Goal: Transaction & Acquisition: Purchase product/service

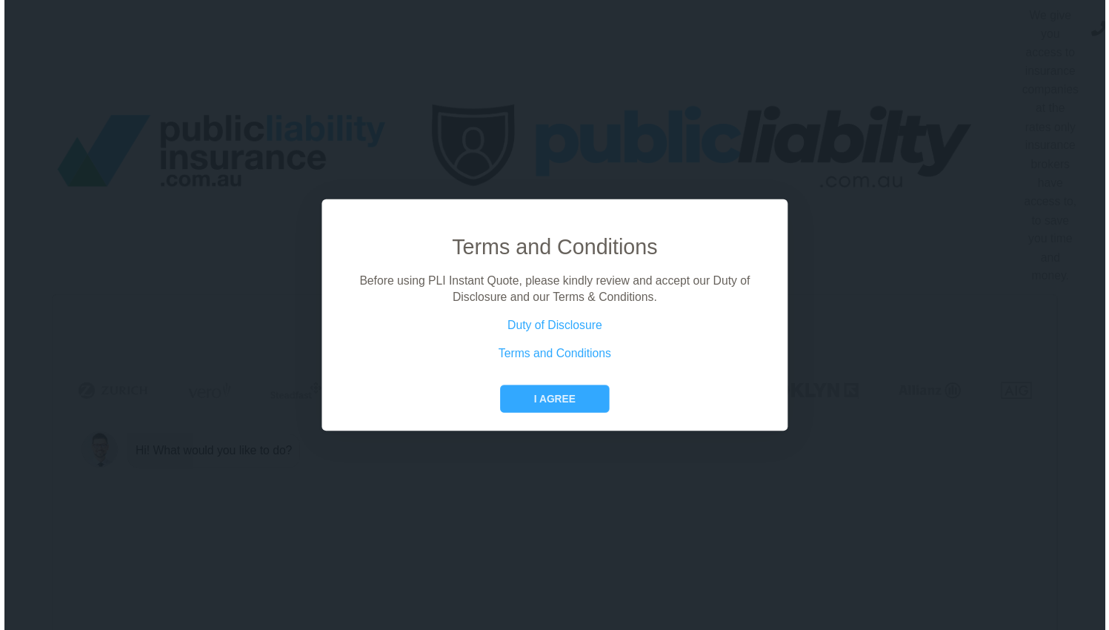
scroll to position [0, 67]
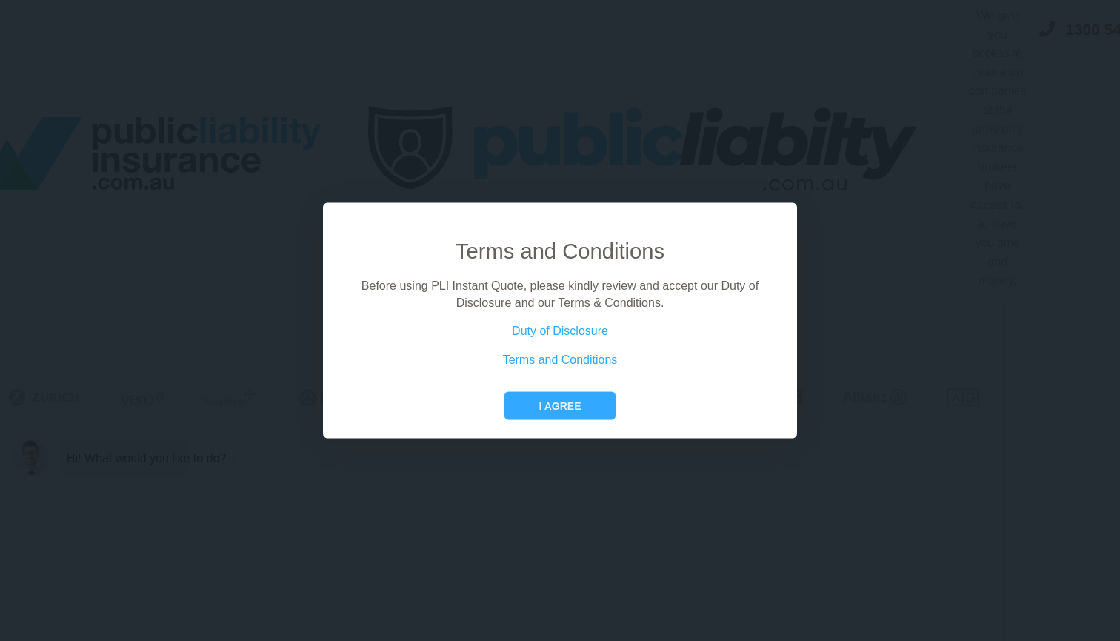
click at [584, 424] on div "Terms and Conditions Before using PLI Instant Quote, please kindly review and a…" at bounding box center [560, 320] width 474 height 236
click at [584, 408] on button "I agree" at bounding box center [559, 406] width 110 height 28
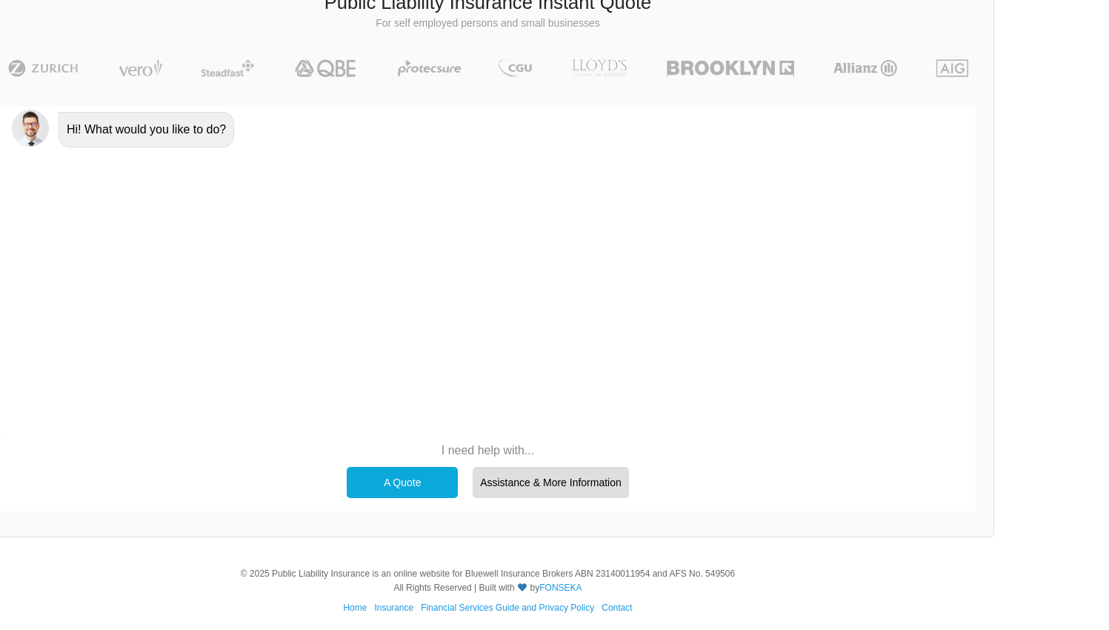
scroll to position [328, 67]
click at [430, 472] on div "A Quote" at bounding box center [402, 482] width 111 height 31
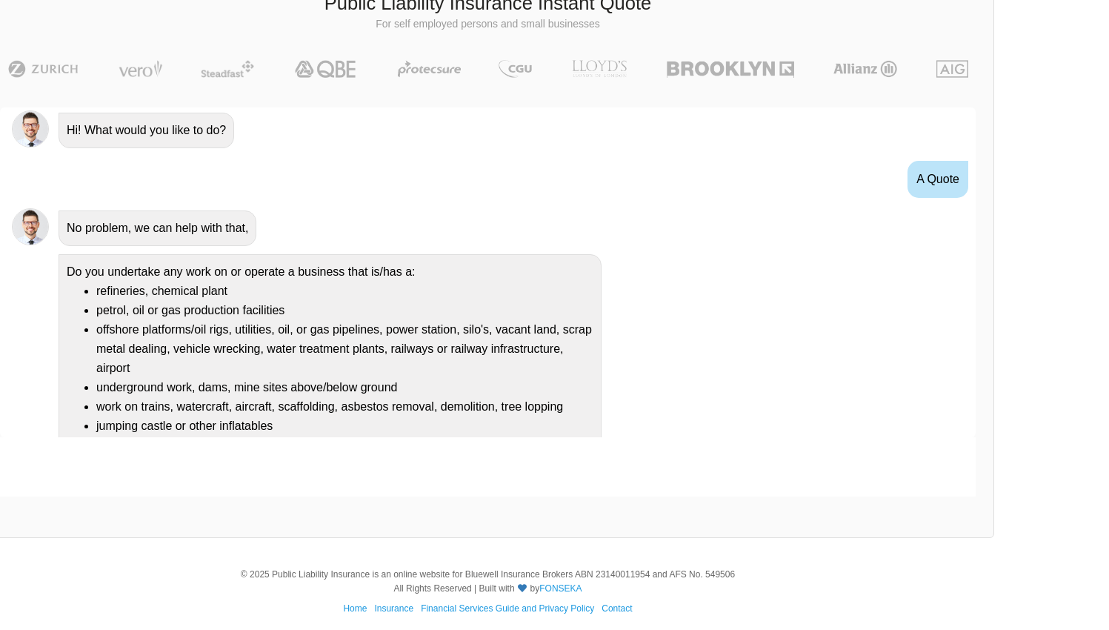
scroll to position [99, 0]
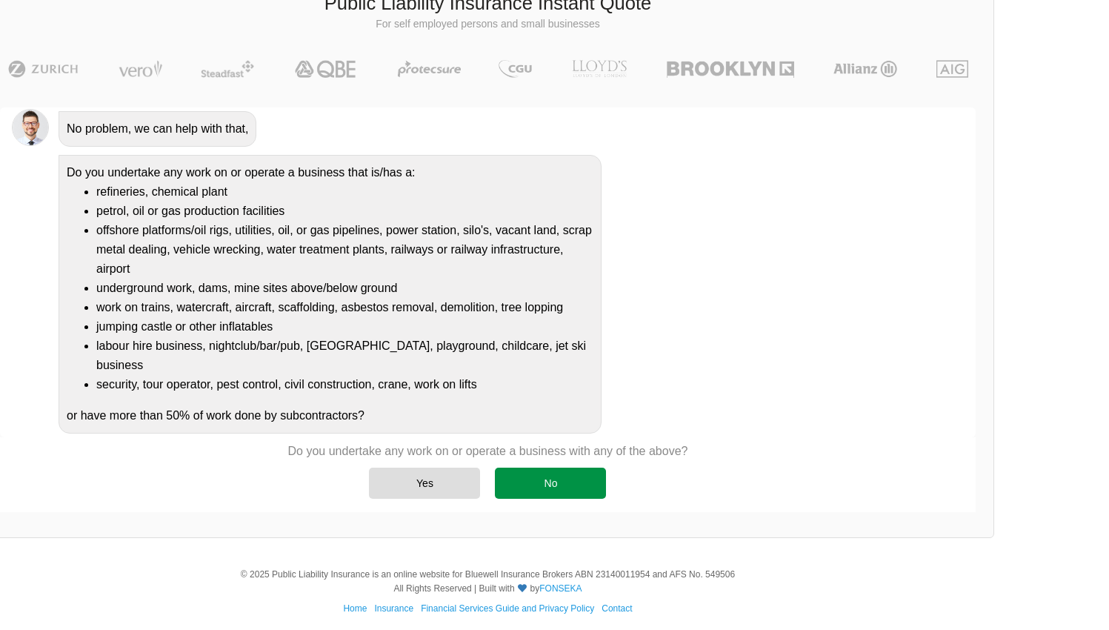
click at [536, 473] on div "No" at bounding box center [550, 482] width 111 height 31
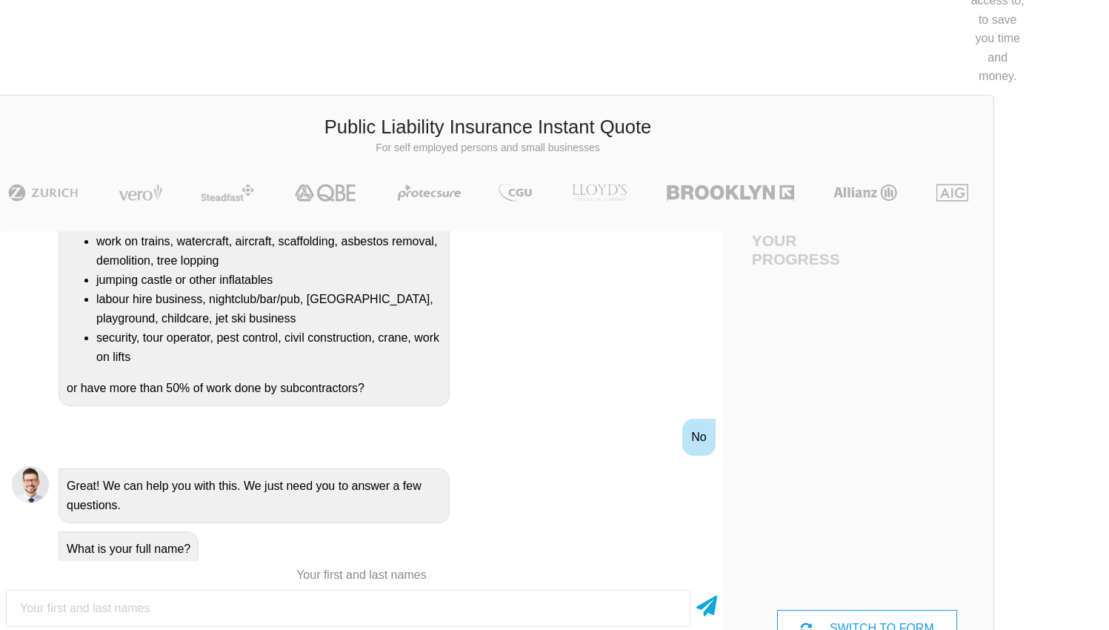
scroll to position [277, 67]
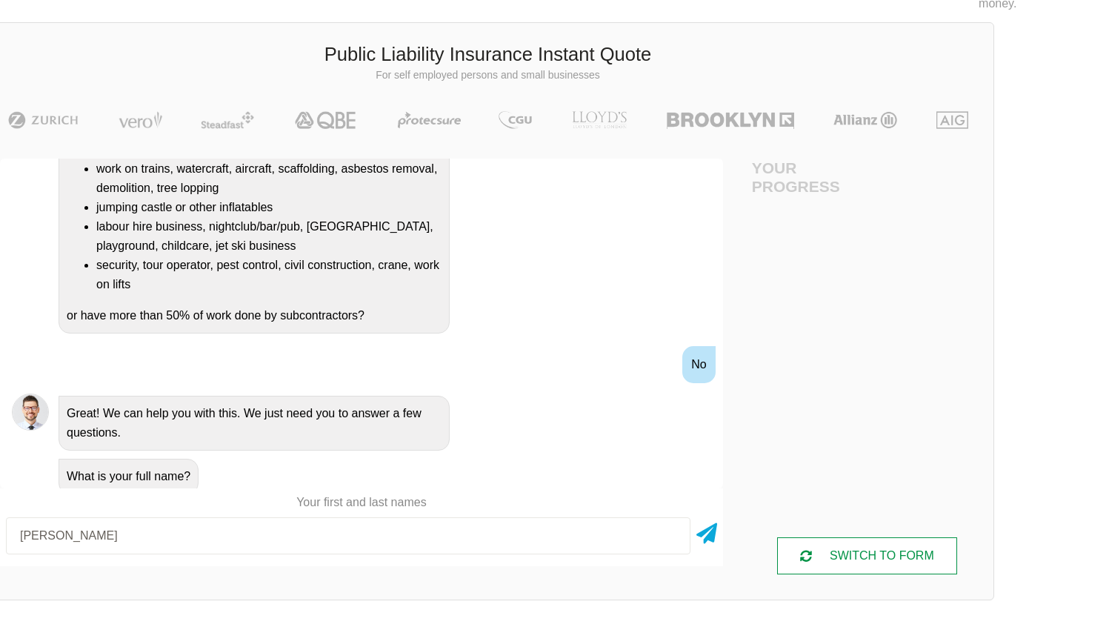
type input "[PERSON_NAME]"
click at [918, 537] on div "SWITCH TO FORM" at bounding box center [867, 555] width 180 height 37
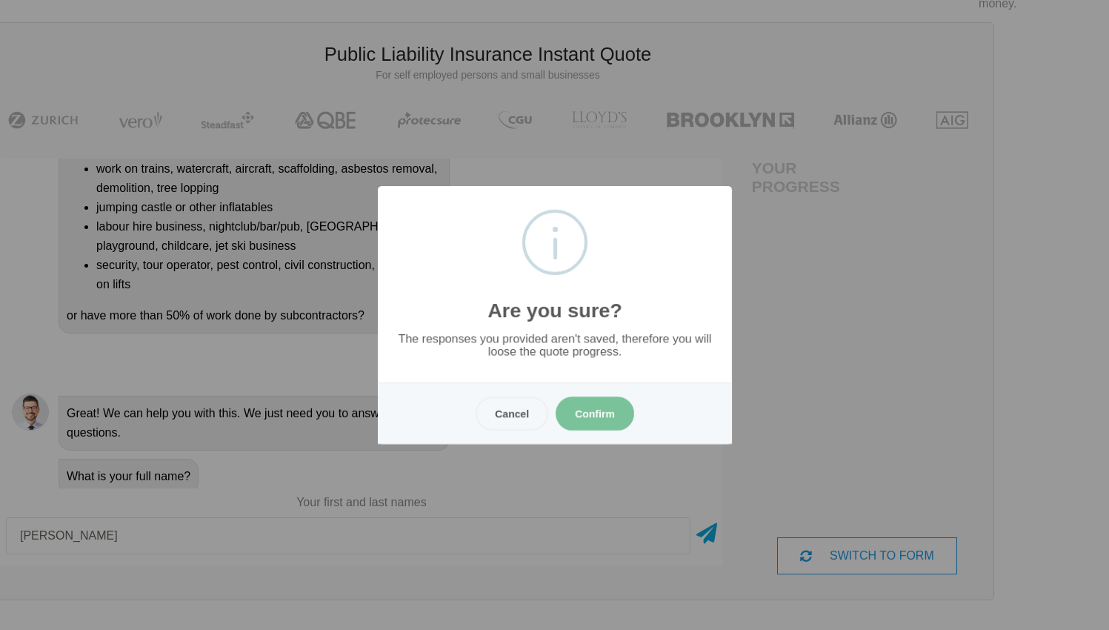
click at [603, 415] on button "Confirm" at bounding box center [595, 413] width 79 height 34
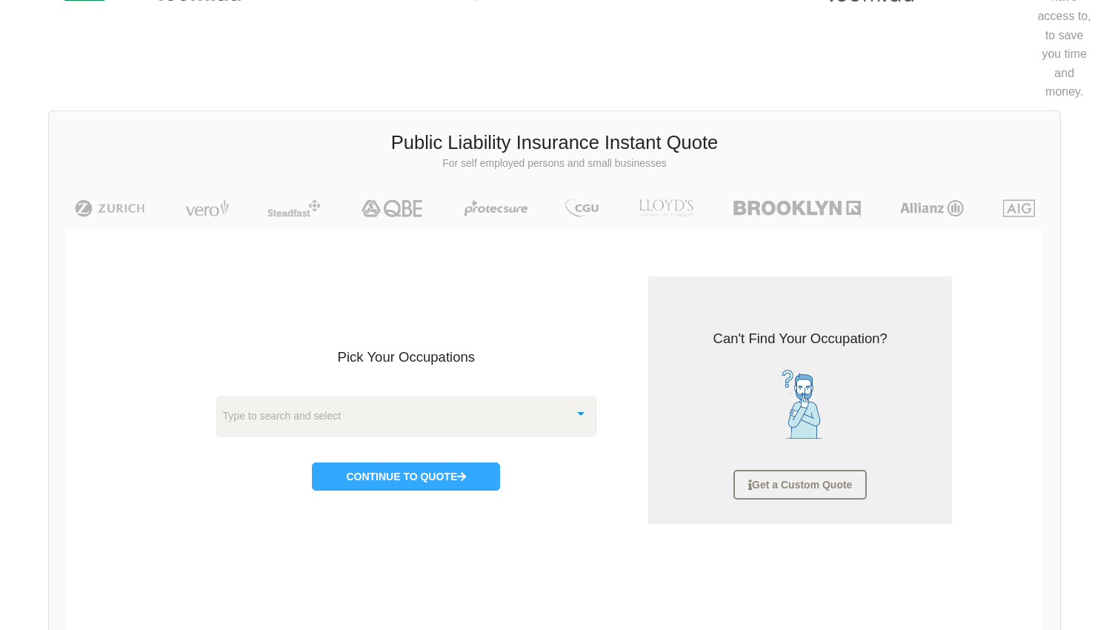
scroll to position [296, 0]
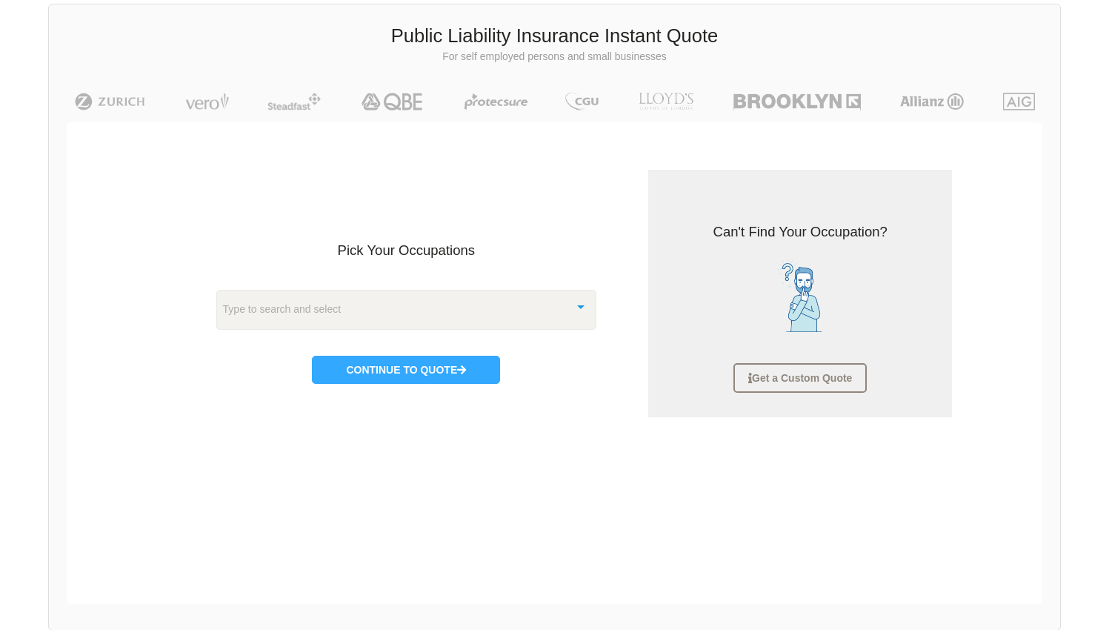
click at [575, 302] on div at bounding box center [581, 306] width 30 height 32
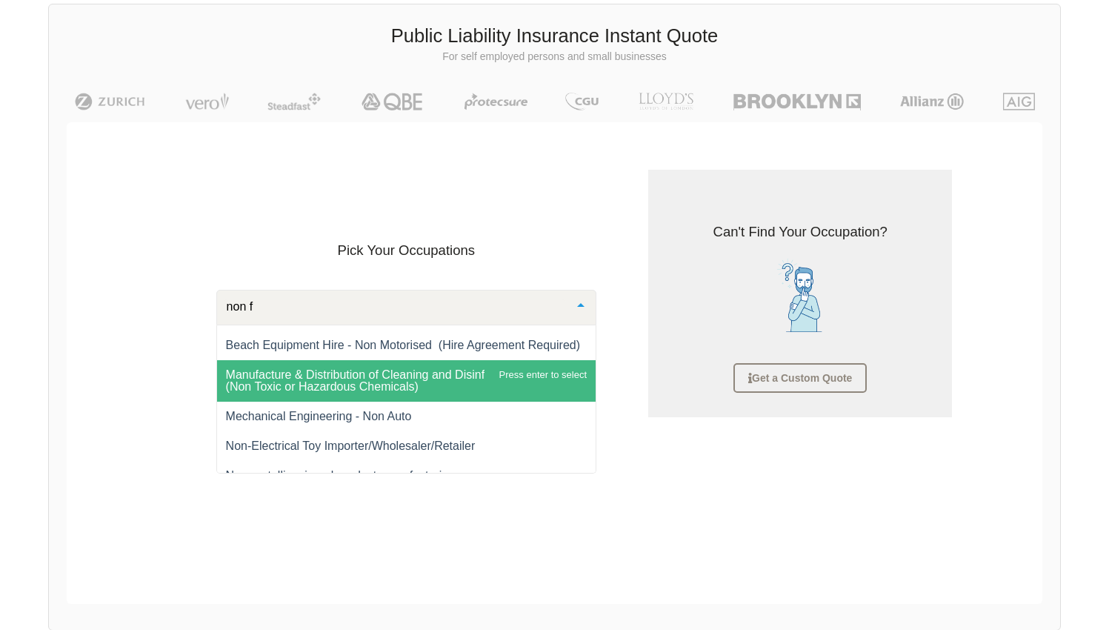
scroll to position [0, 0]
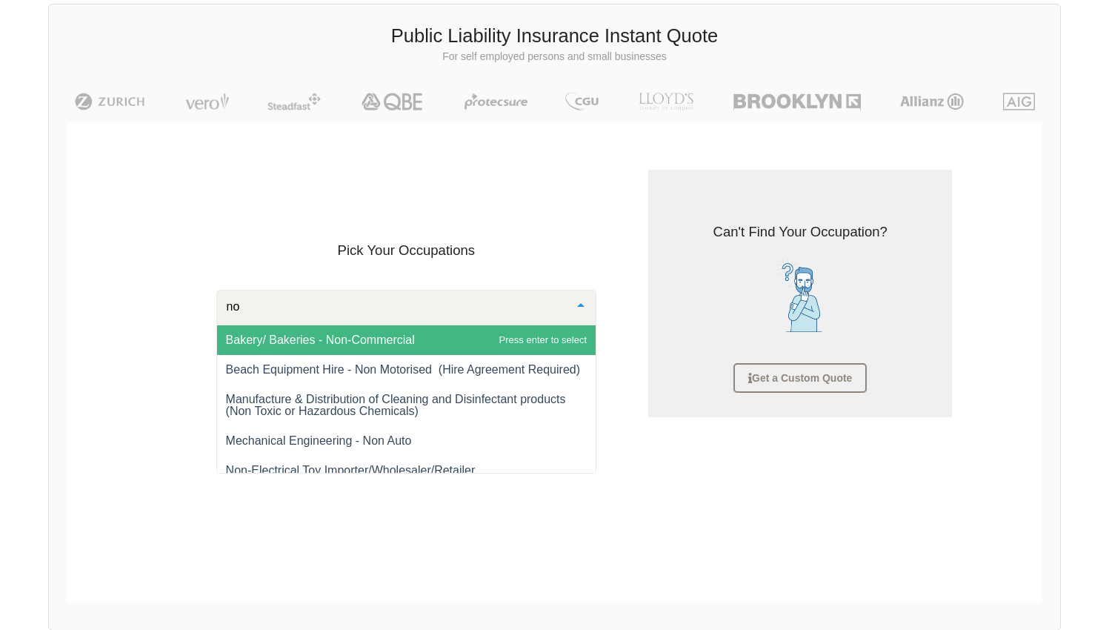
type input "n"
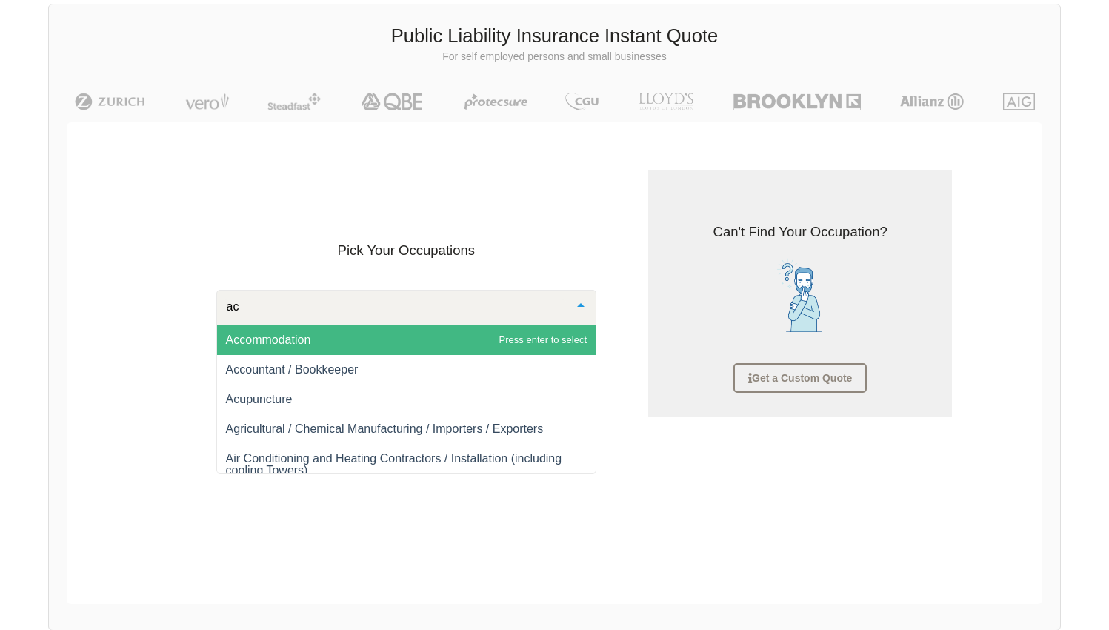
type input "a"
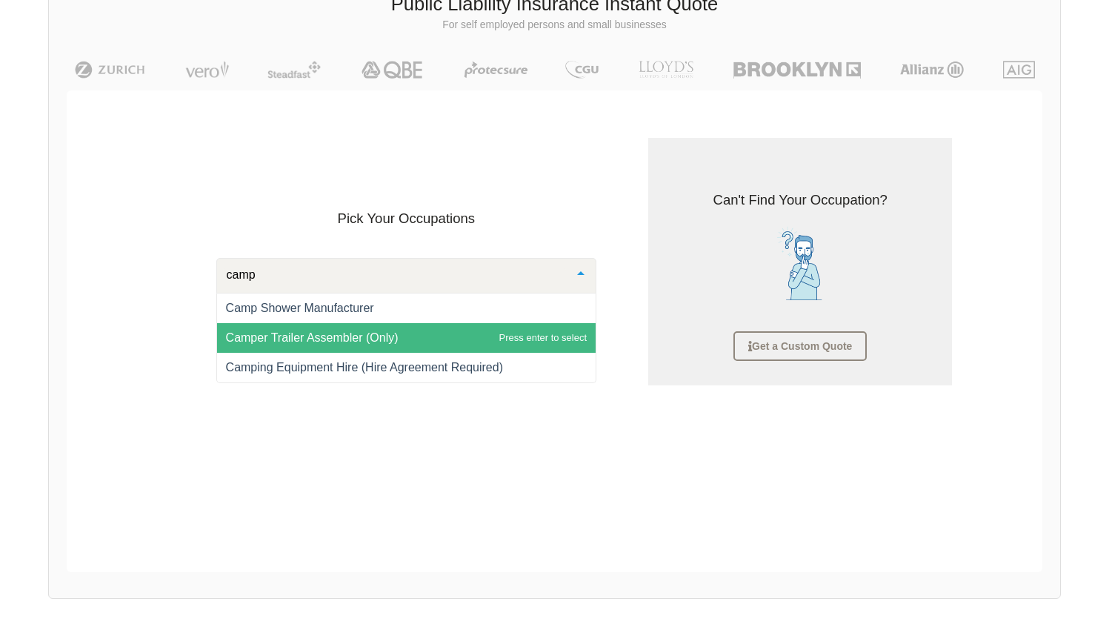
scroll to position [343, 0]
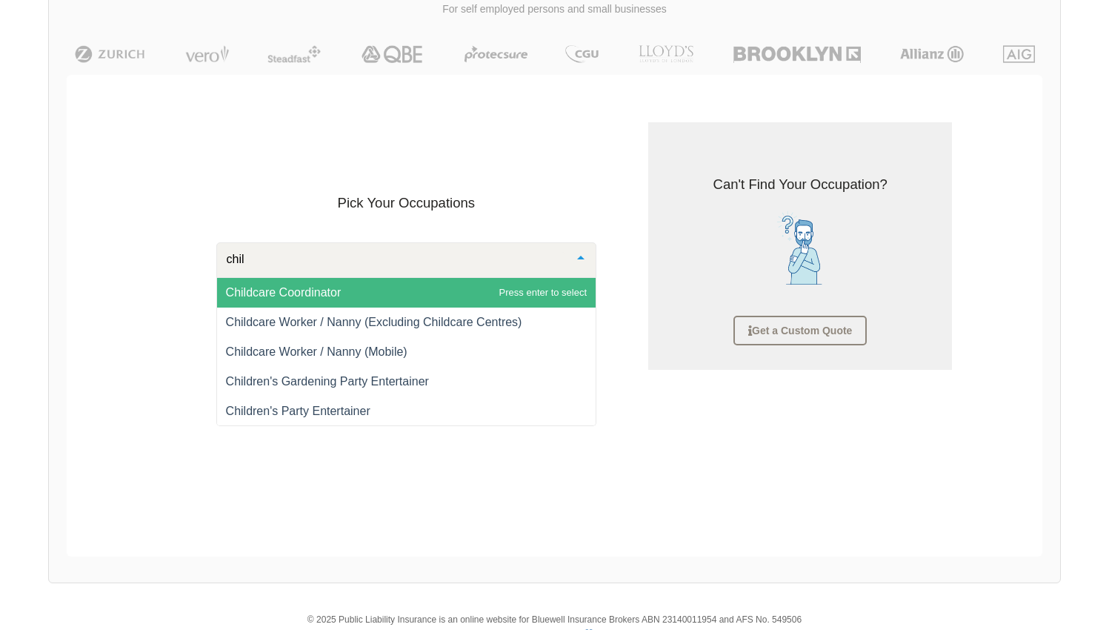
type input "child"
